Goal: Task Accomplishment & Management: Complete application form

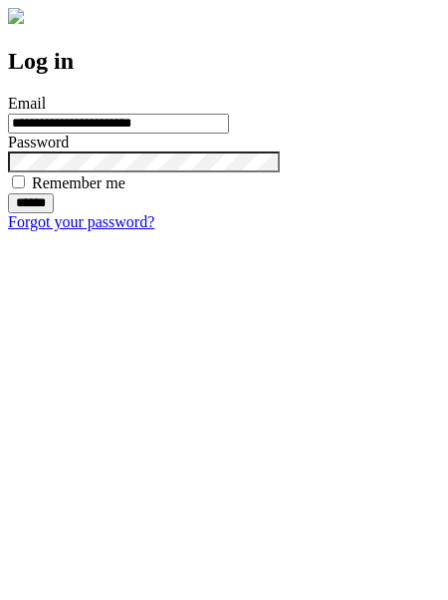
type input "**********"
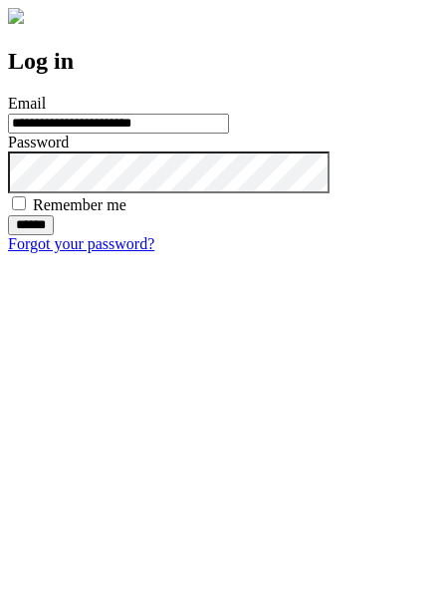
click at [54, 235] on input "******" at bounding box center [31, 225] width 46 height 20
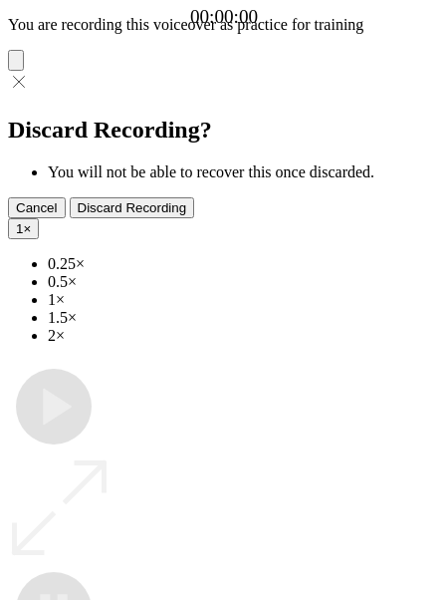
type input "**********"
